Goal: Information Seeking & Learning: Learn about a topic

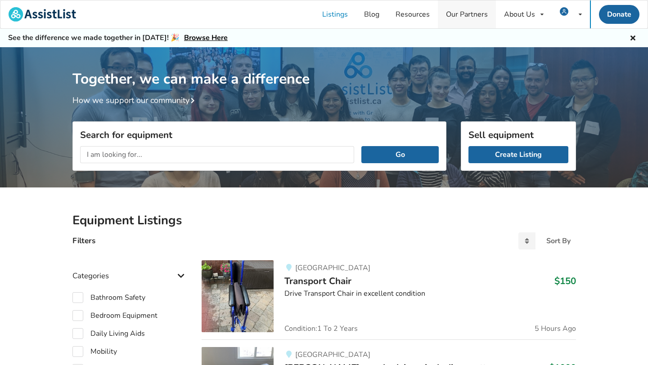
click at [456, 12] on link "Our Partners" at bounding box center [467, 14] width 58 height 28
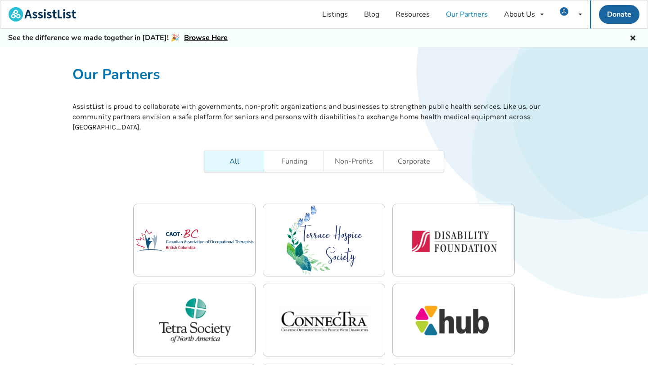
click at [421, 85] on div "Our Partners AssistList is proud to collaborate with governments, non-profit or…" at bounding box center [323, 98] width 503 height 67
click at [398, 19] on link "Resources" at bounding box center [412, 14] width 50 height 28
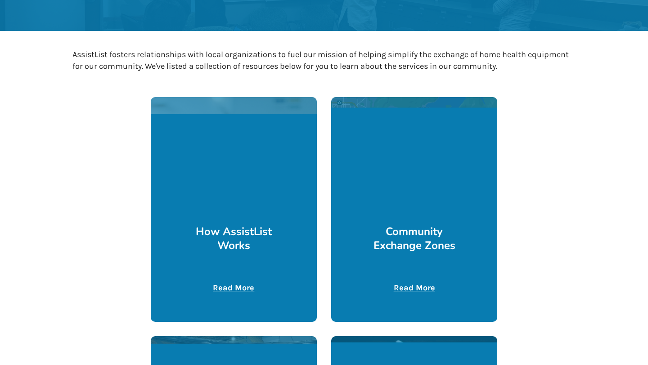
scroll to position [156, 0]
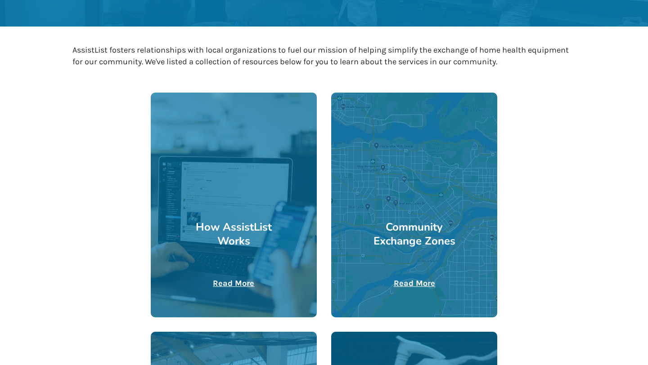
click at [373, 199] on div at bounding box center [414, 205] width 166 height 225
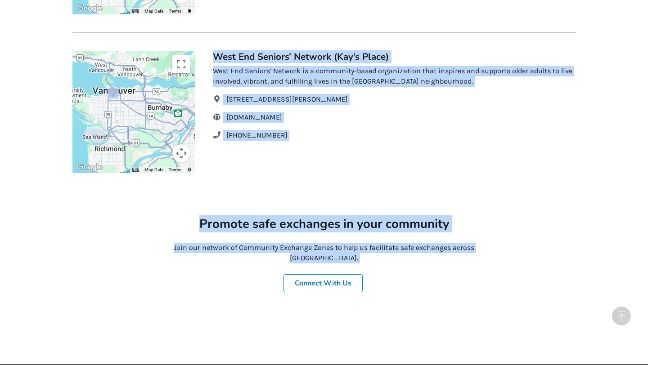
scroll to position [629, 0]
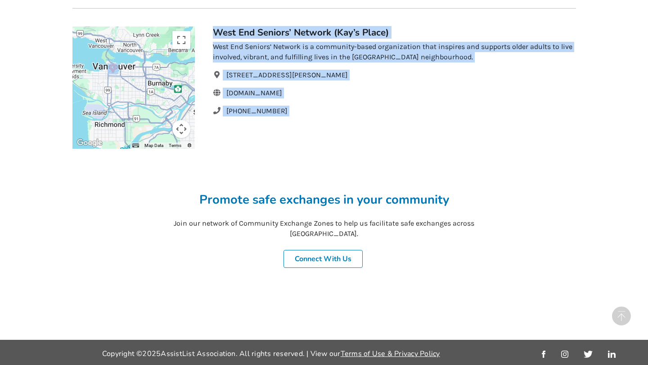
drag, startPoint x: 73, startPoint y: 86, endPoint x: 441, endPoint y: 176, distance: 378.7
copy div "Community Exchange Zones At AssistList, we value the safety of our users. That’…"
